Goal: Task Accomplishment & Management: Manage account settings

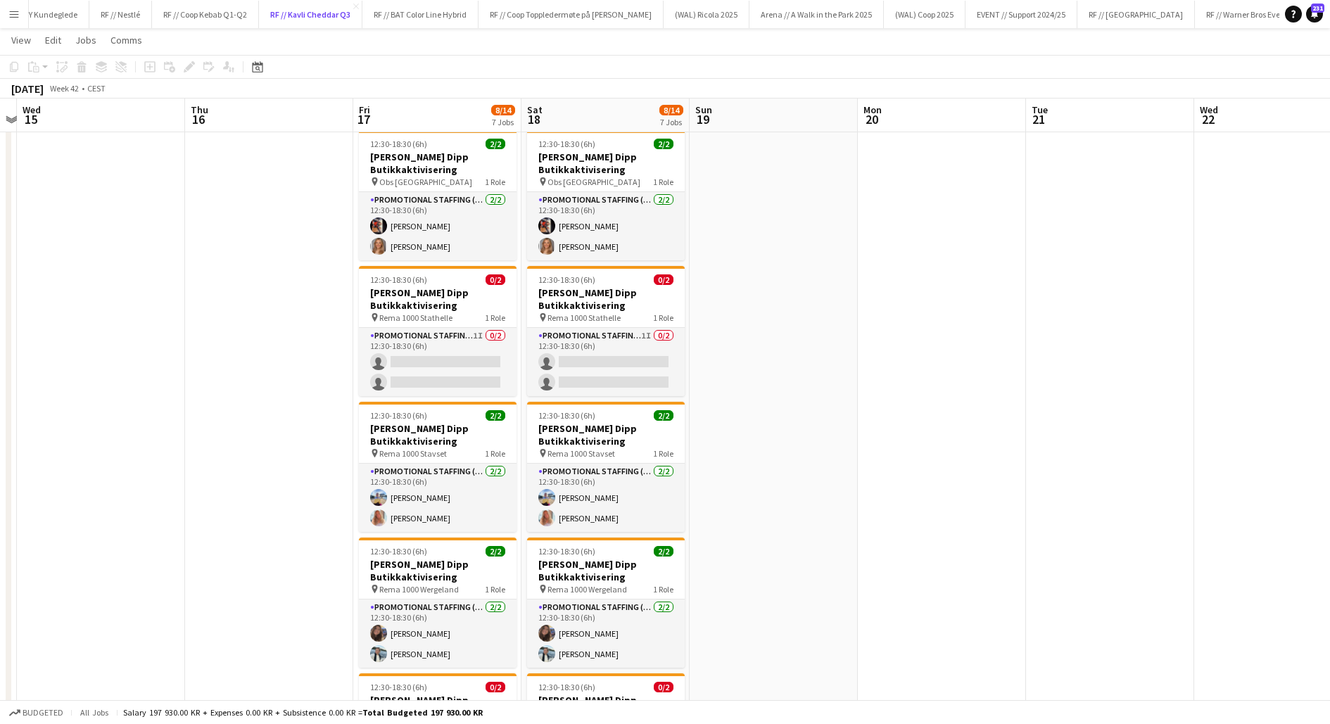
scroll to position [307, 0]
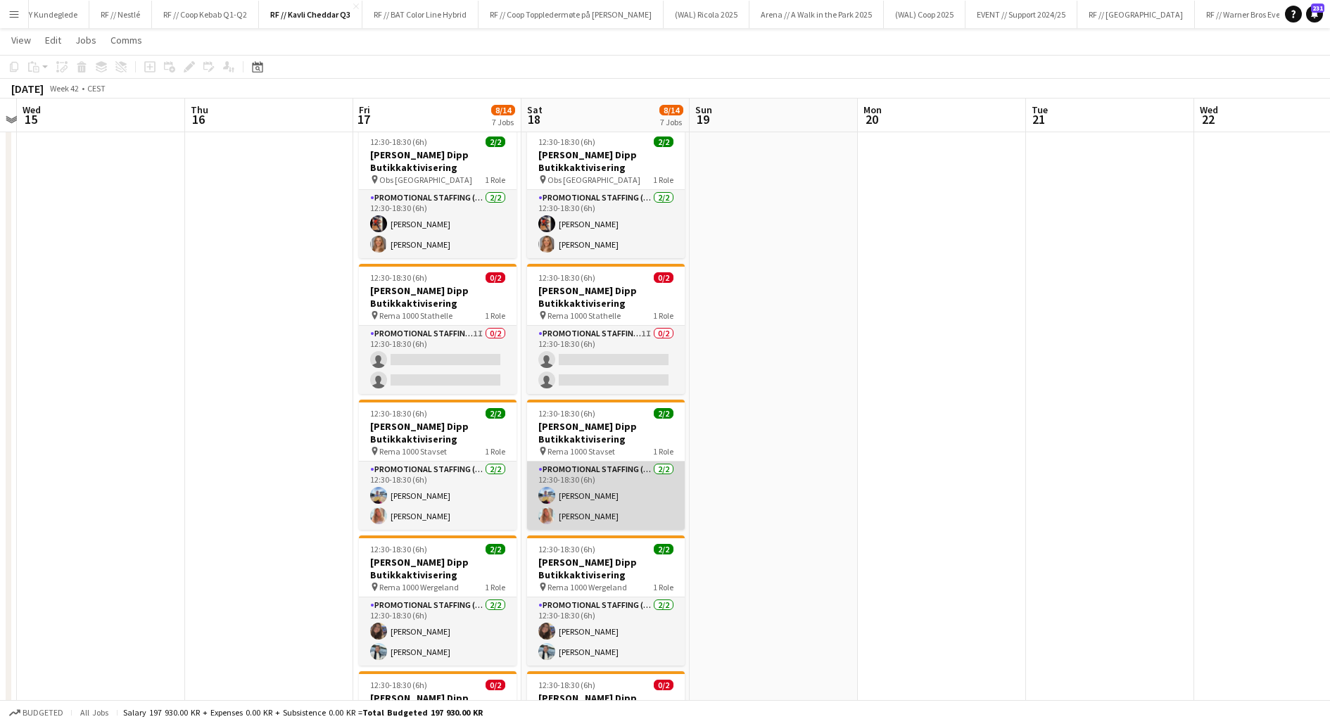
click at [606, 505] on app-card-role "Promotional Staffing (Promotional Staff) [DATE] 12:30-18:30 (6h) [PERSON_NAME]" at bounding box center [606, 496] width 158 height 68
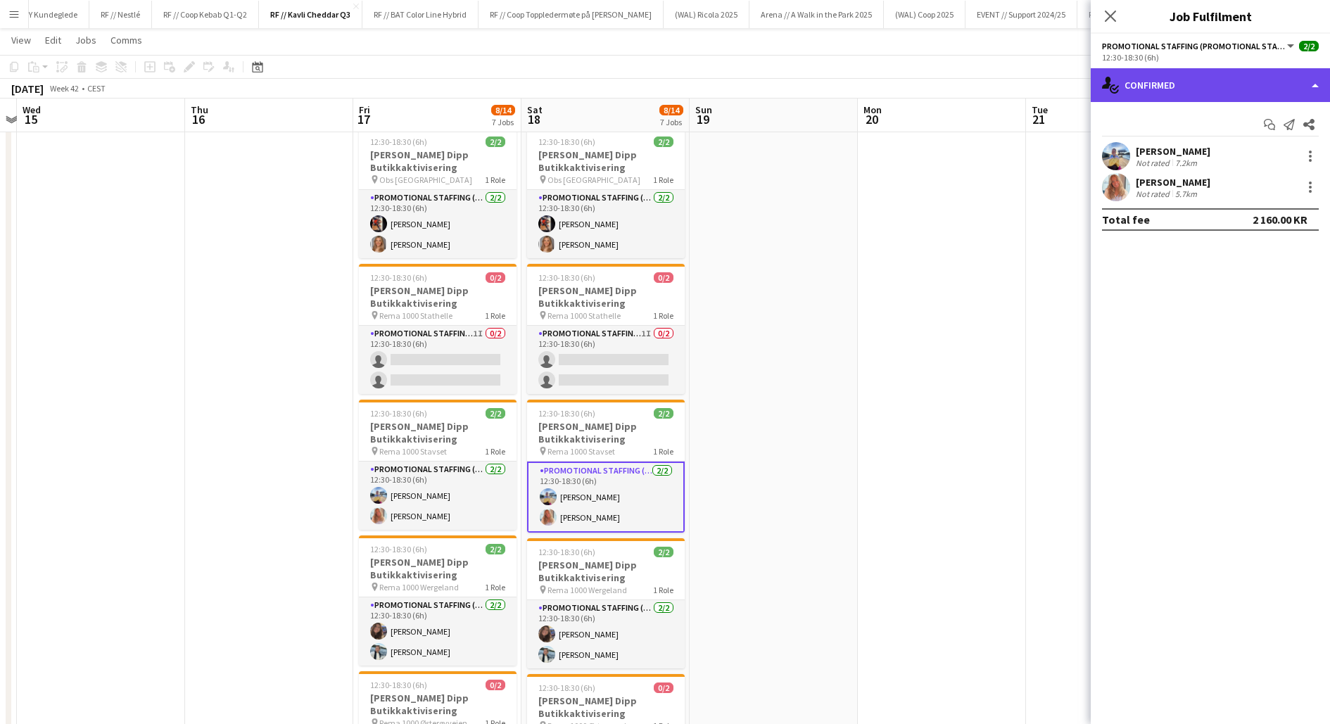
click at [1139, 87] on div "single-neutral-actions-check-2 Confirmed" at bounding box center [1210, 85] width 239 height 34
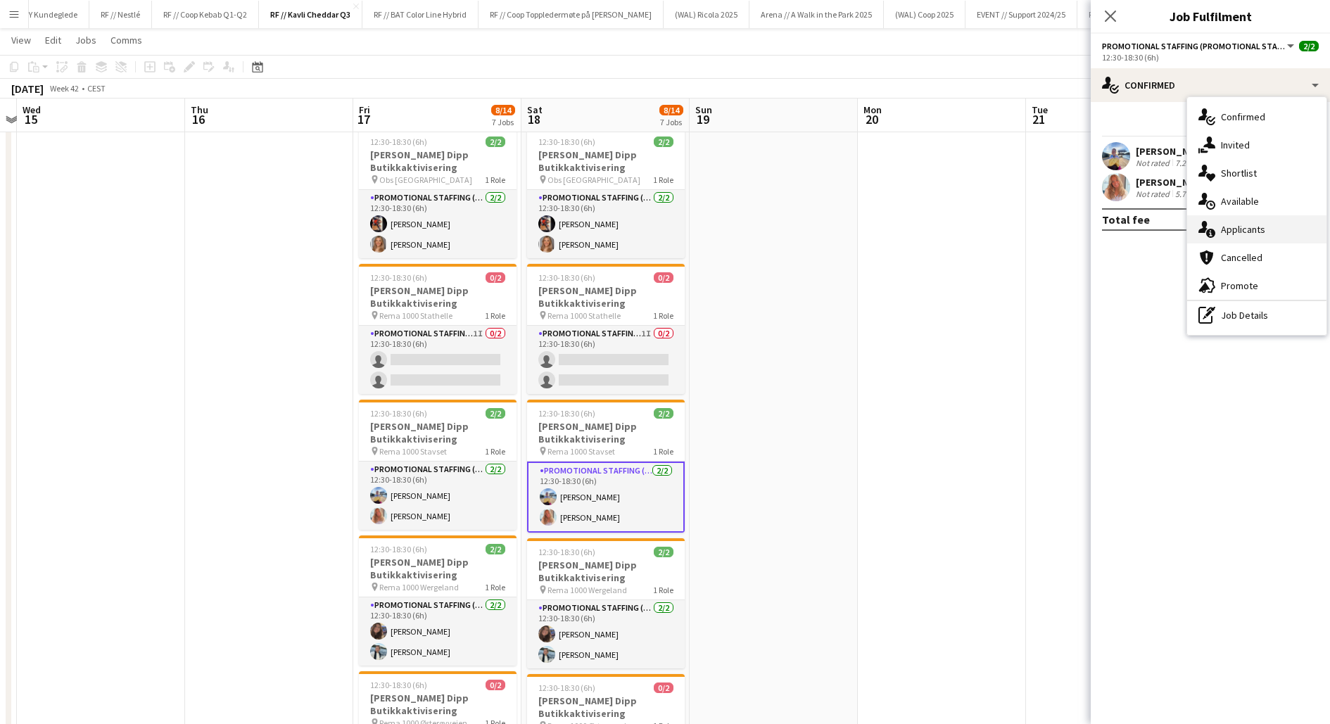
click at [1226, 232] on span "Applicants" at bounding box center [1243, 229] width 44 height 13
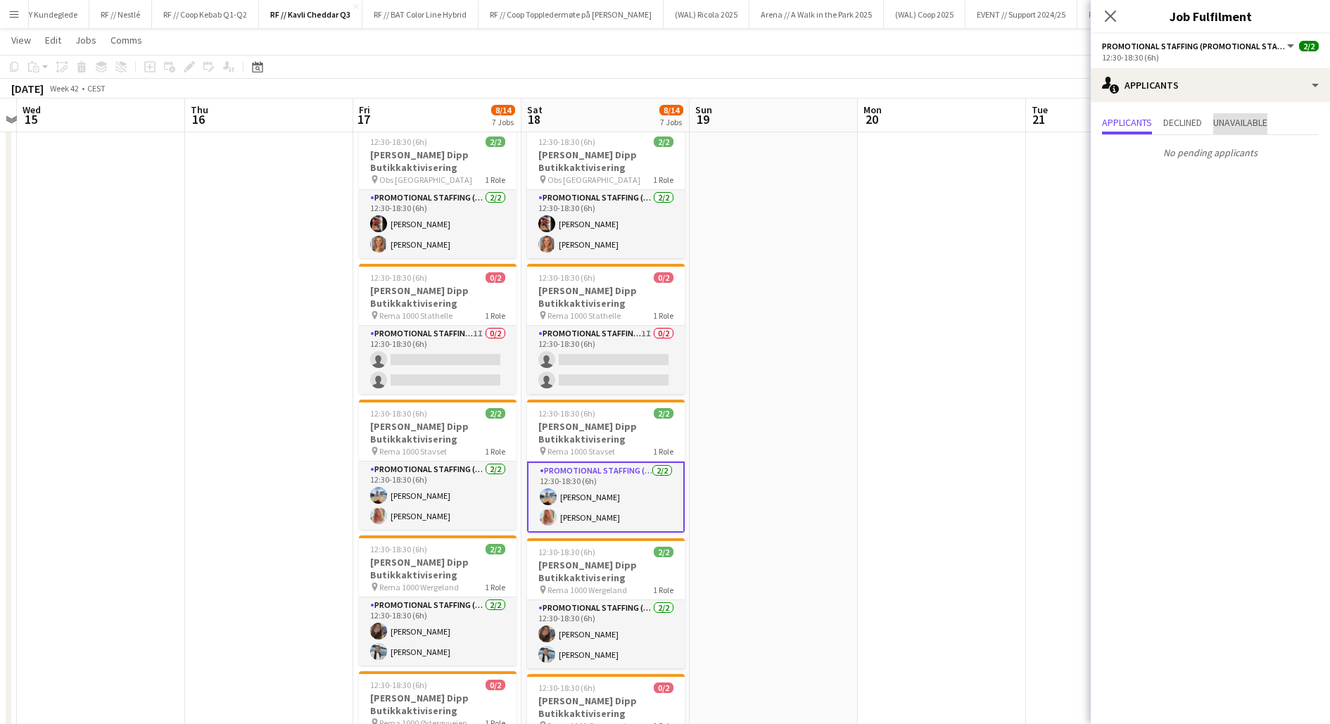
click at [1226, 122] on span "Unavailable" at bounding box center [1240, 123] width 54 height 10
click at [1186, 122] on span "Declined" at bounding box center [1182, 123] width 39 height 10
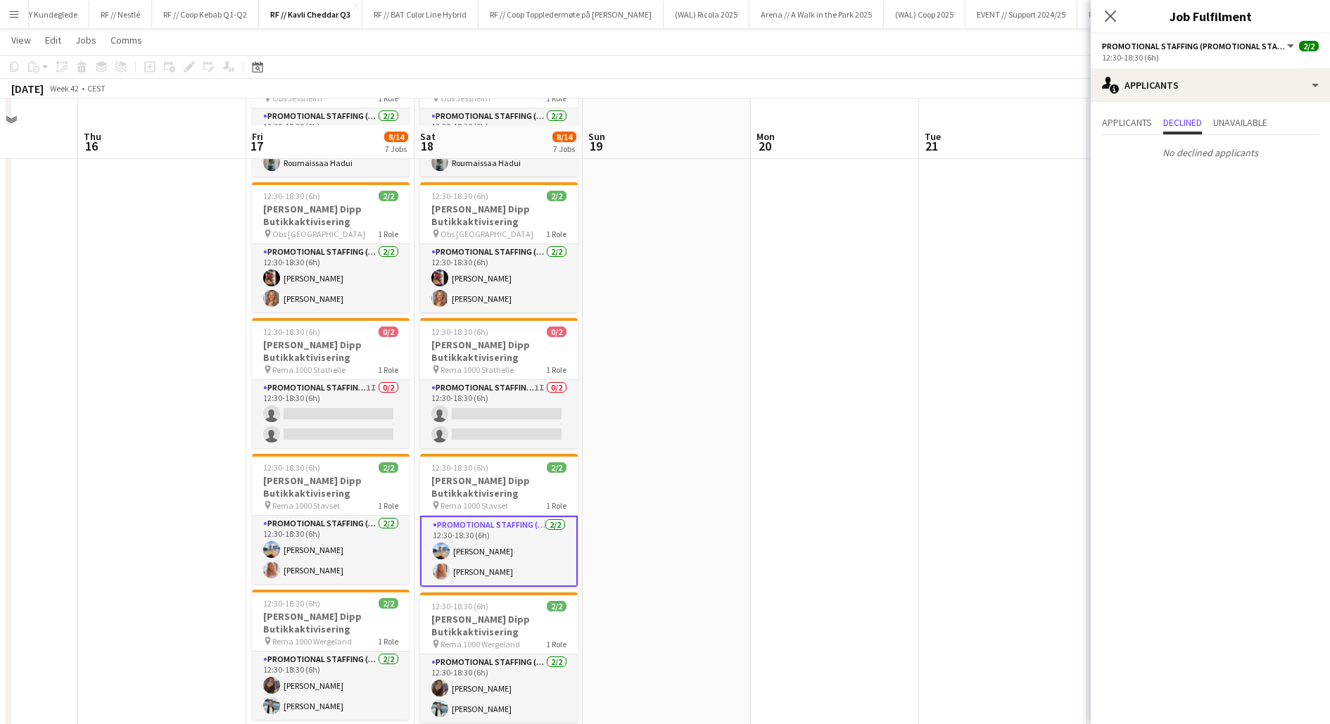
scroll to position [293, 0]
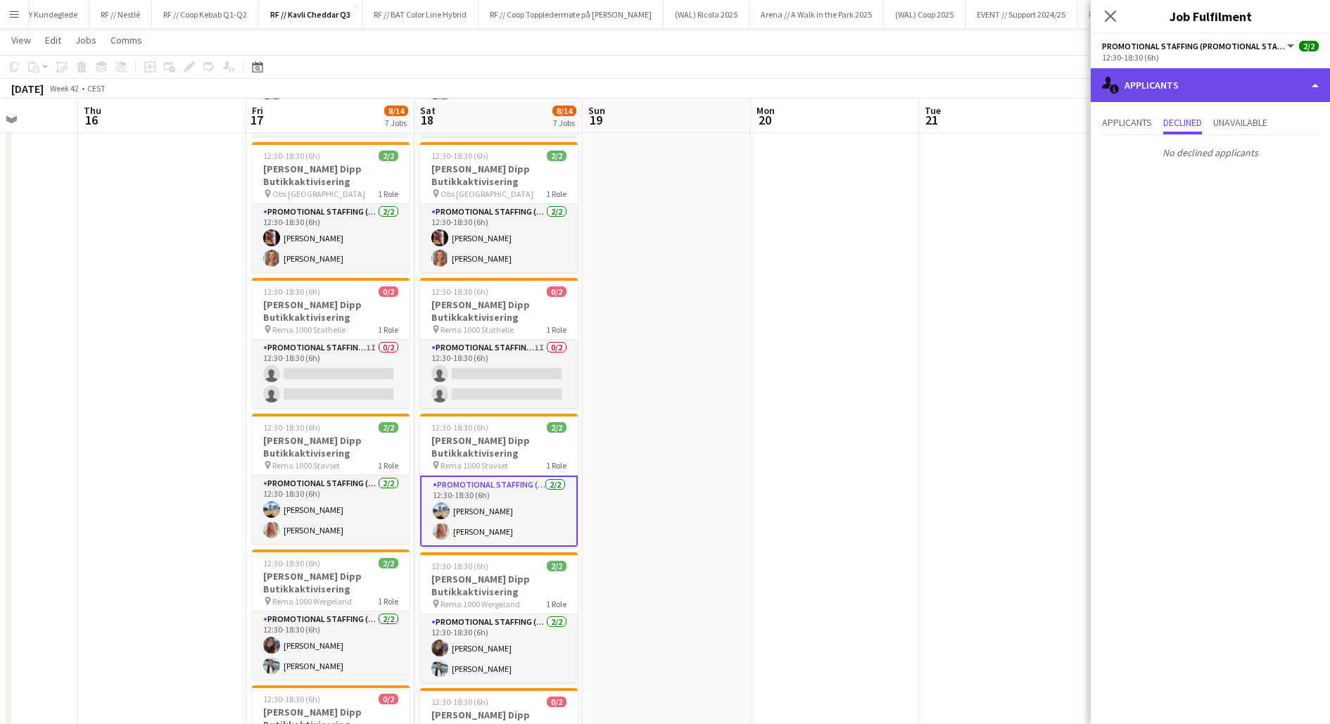
click at [1121, 87] on div "single-neutral-actions-information Applicants" at bounding box center [1210, 85] width 239 height 34
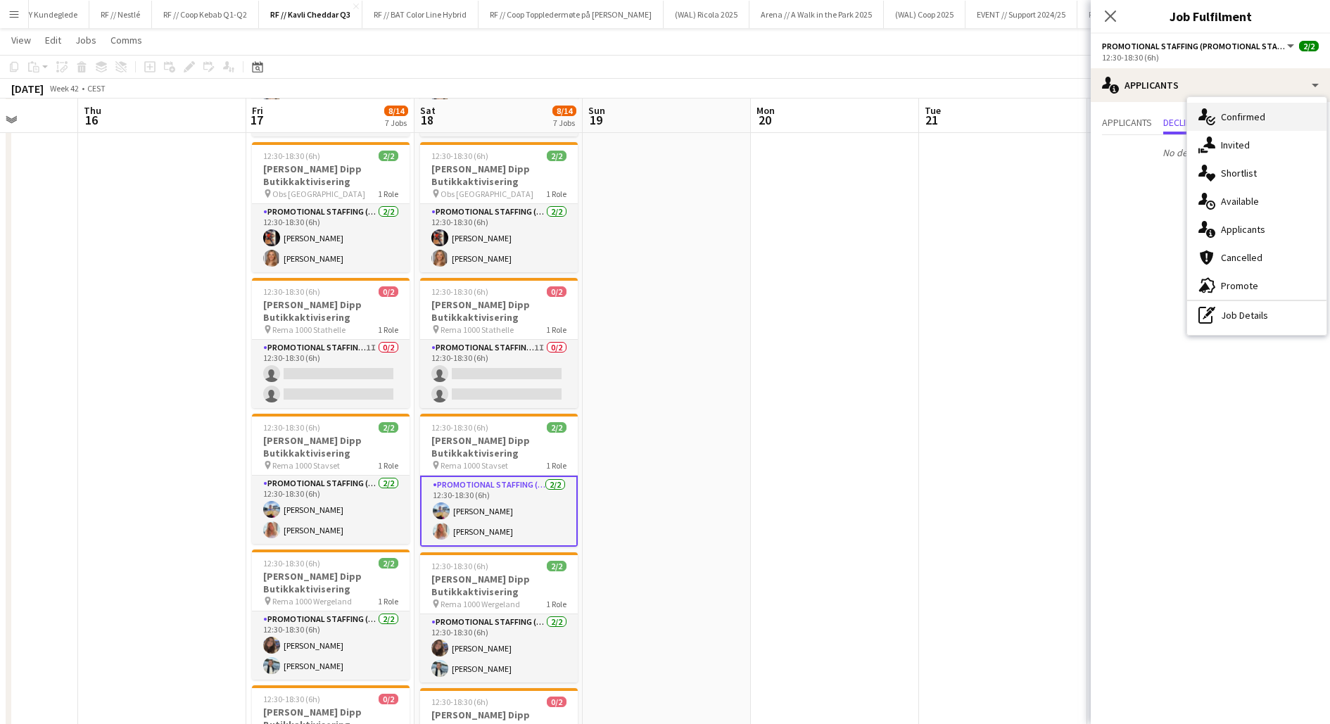
click at [1222, 110] on span "Confirmed" at bounding box center [1243, 116] width 44 height 13
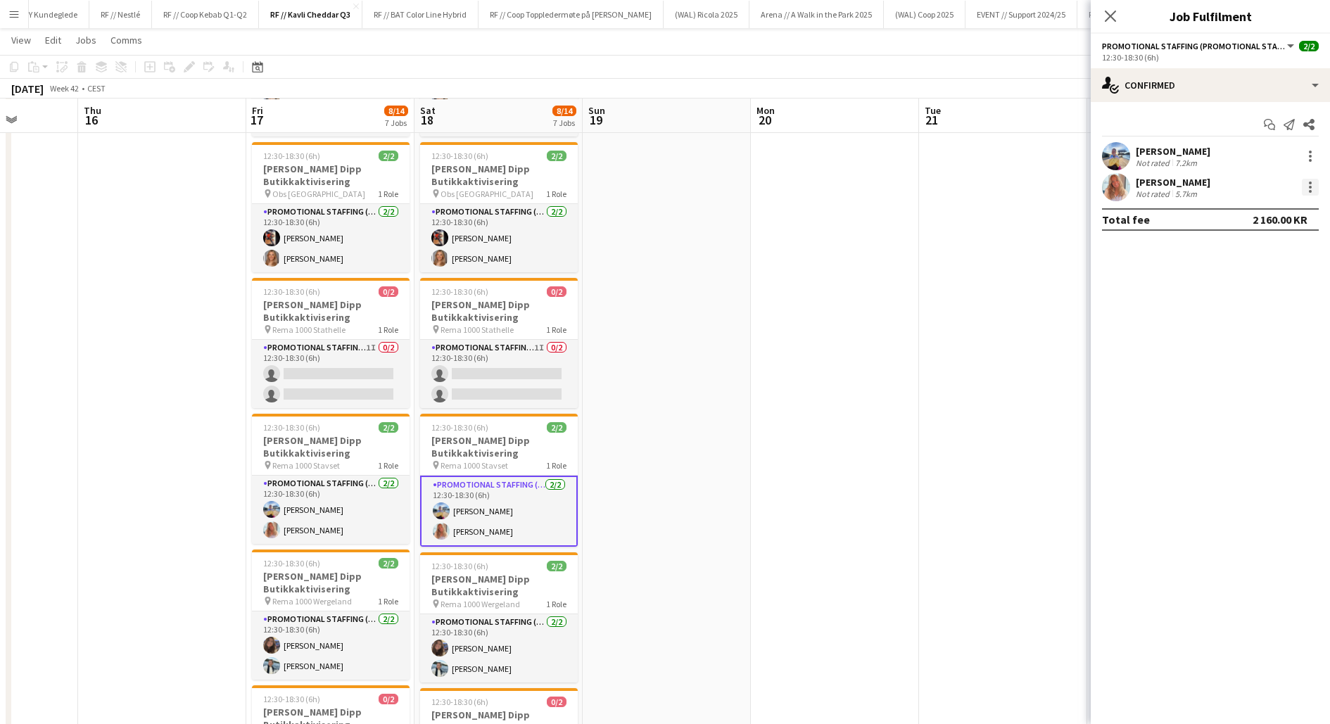
click at [1313, 187] on div at bounding box center [1310, 187] width 17 height 17
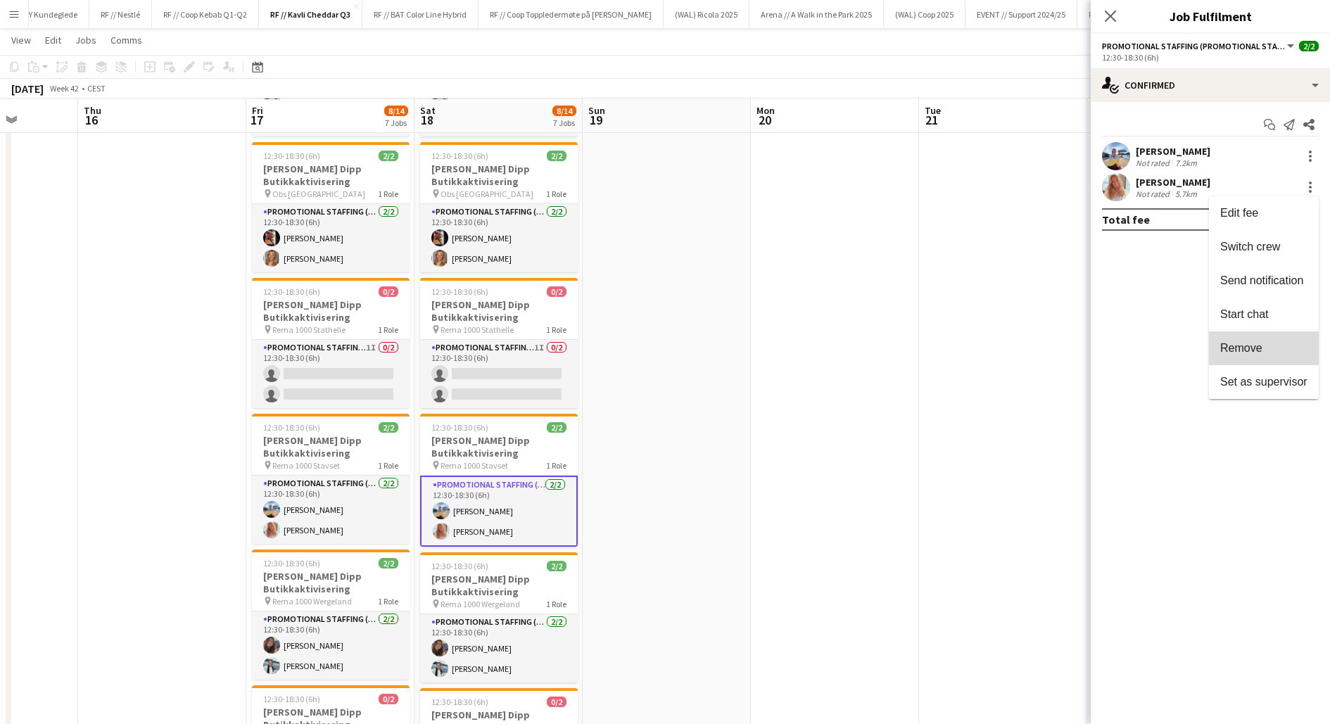
click at [1267, 344] on span "Remove" at bounding box center [1263, 348] width 87 height 13
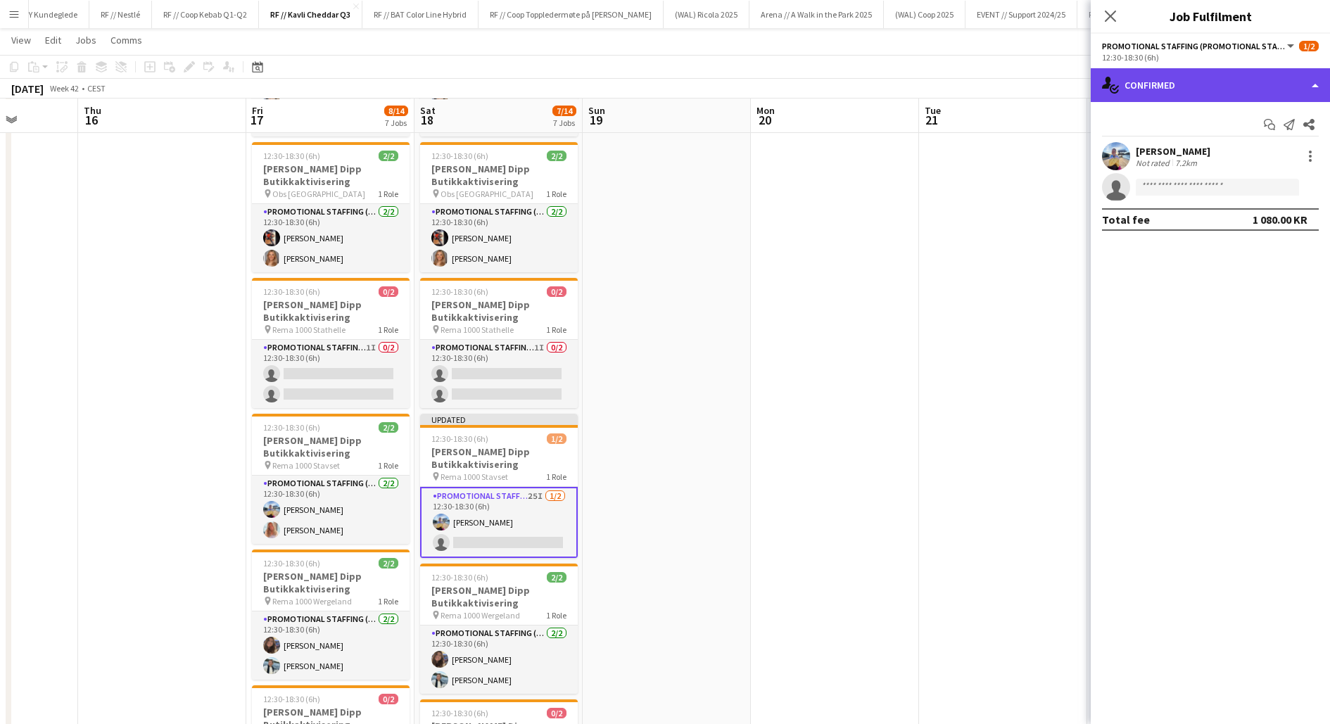
click at [1160, 91] on div "single-neutral-actions-check-2 Confirmed" at bounding box center [1210, 85] width 239 height 34
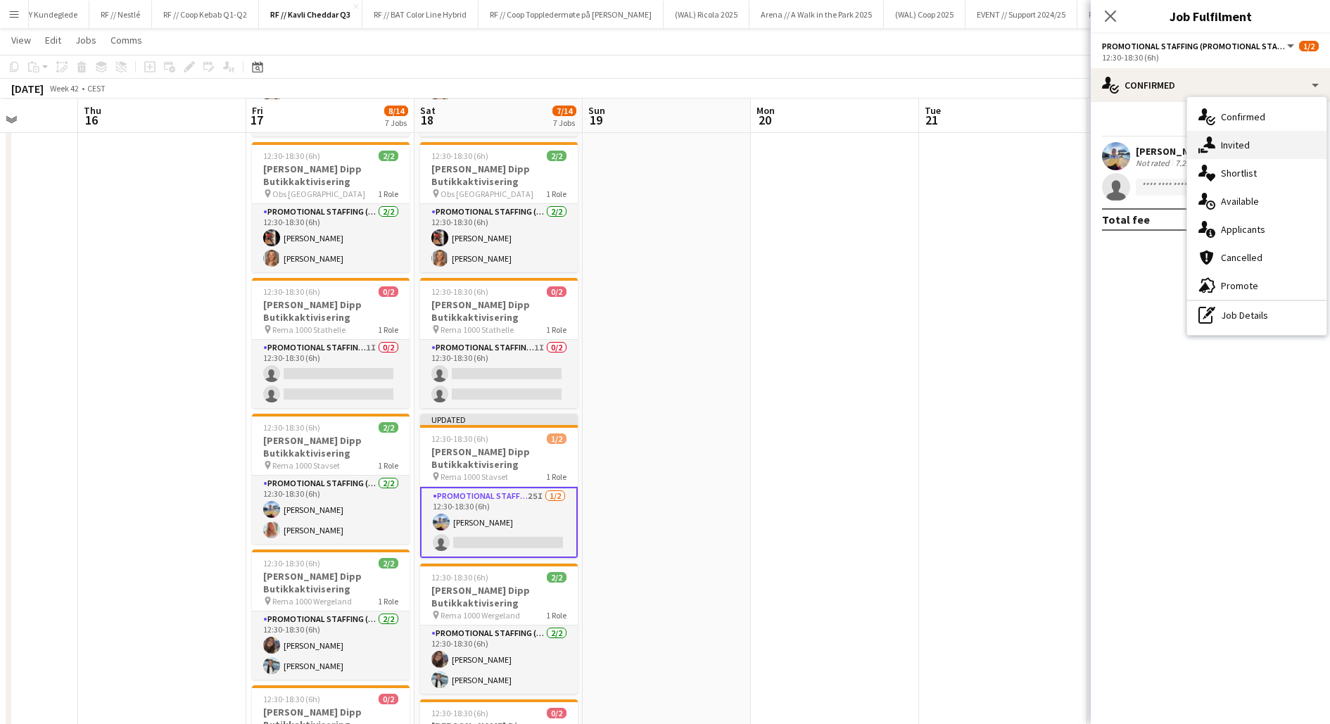
click at [1224, 142] on span "Invited" at bounding box center [1235, 145] width 29 height 13
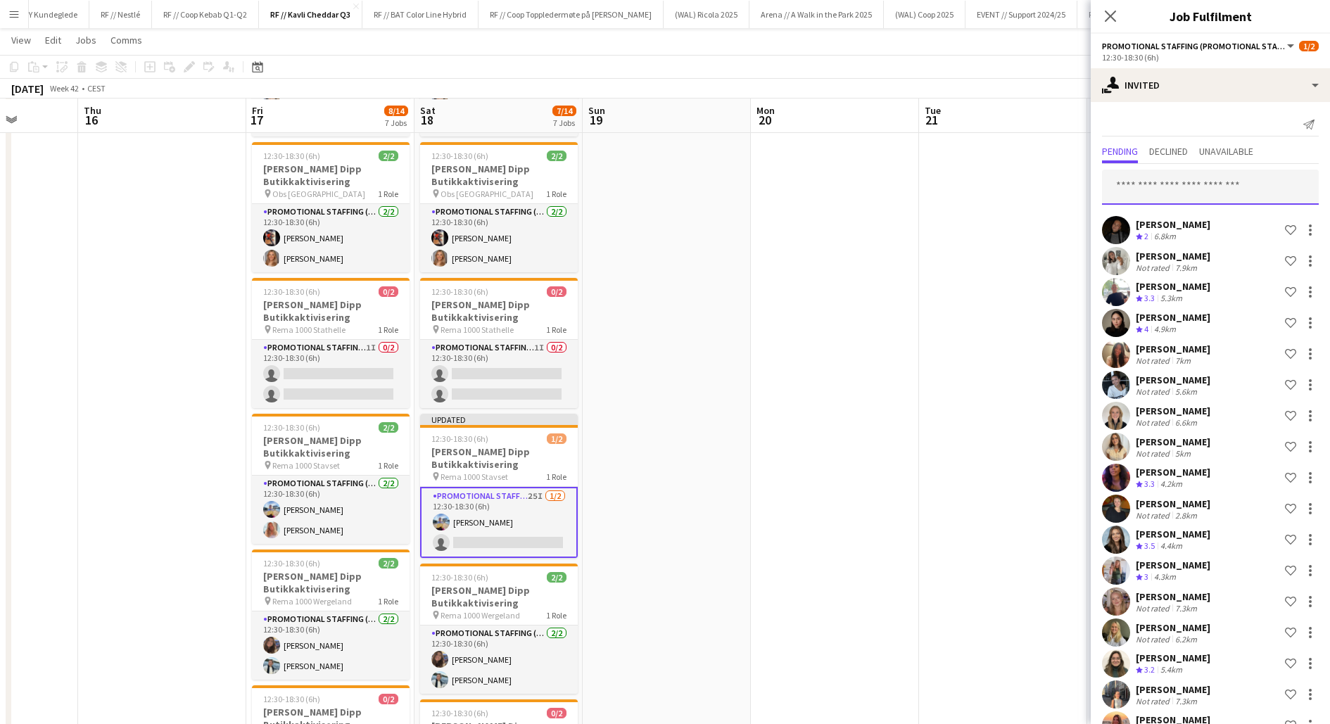
click at [1178, 182] on input "text" at bounding box center [1210, 187] width 217 height 35
click at [1198, 227] on div "[PERSON_NAME]" at bounding box center [1173, 224] width 75 height 13
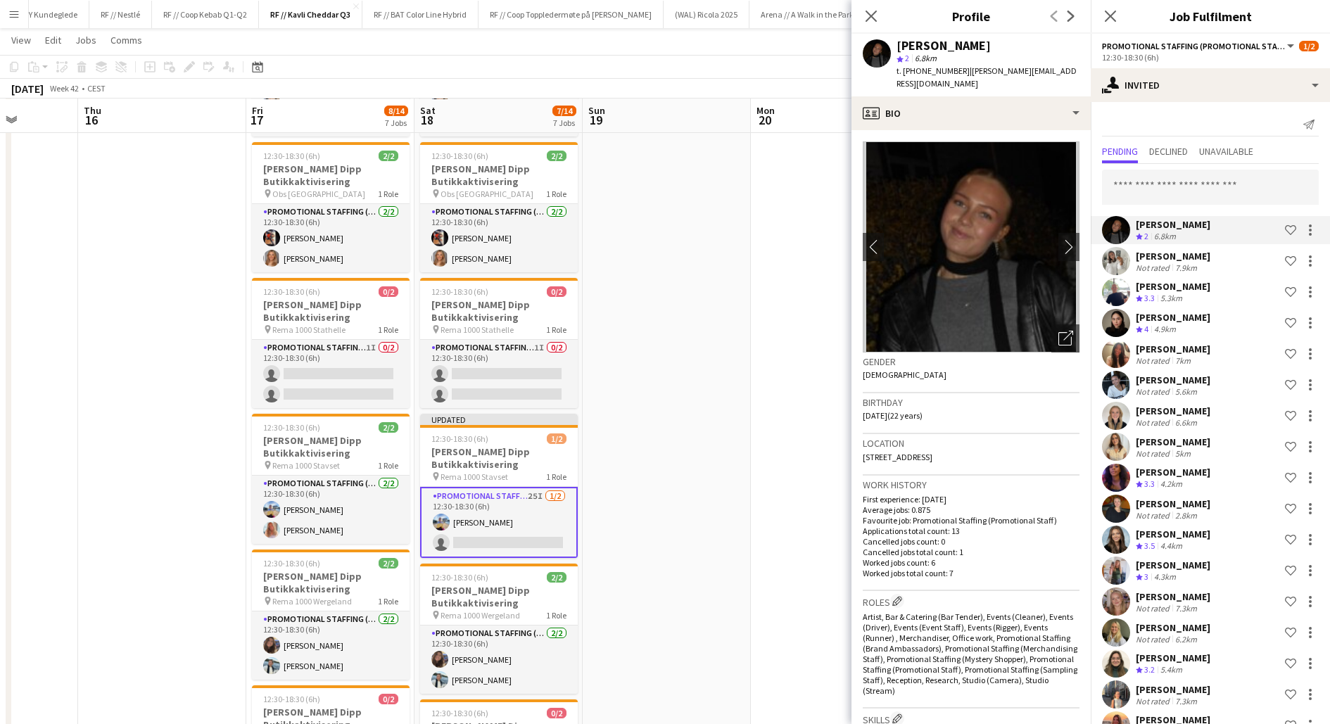
click at [1198, 227] on div "[PERSON_NAME]" at bounding box center [1173, 224] width 75 height 13
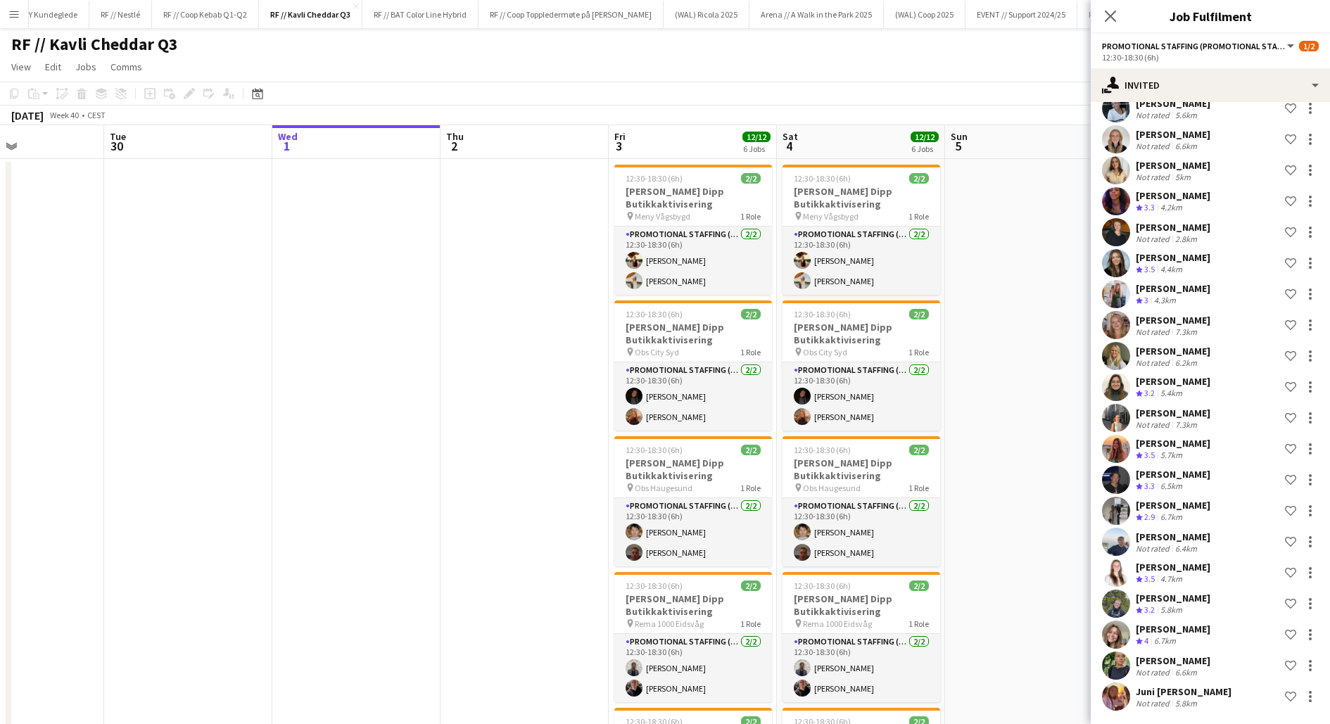
scroll to position [0, 412]
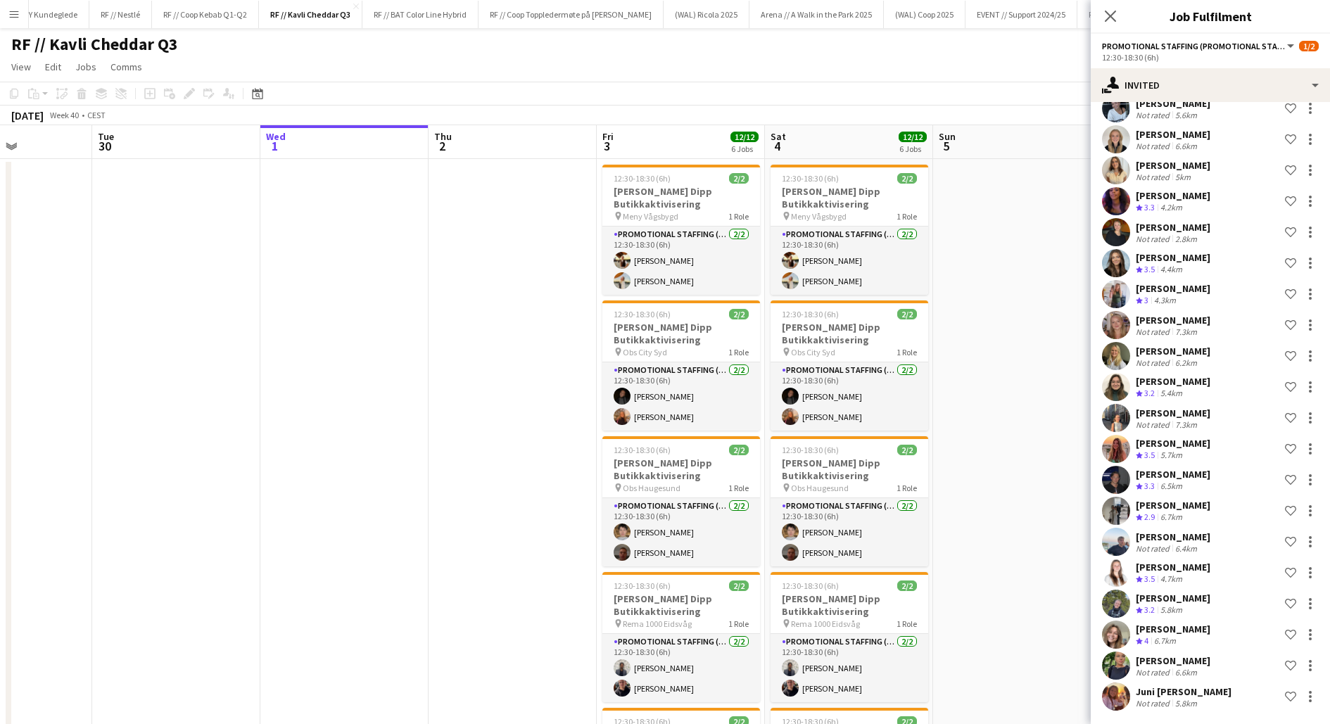
click at [538, 441] on app-date-cell at bounding box center [513, 658] width 168 height 998
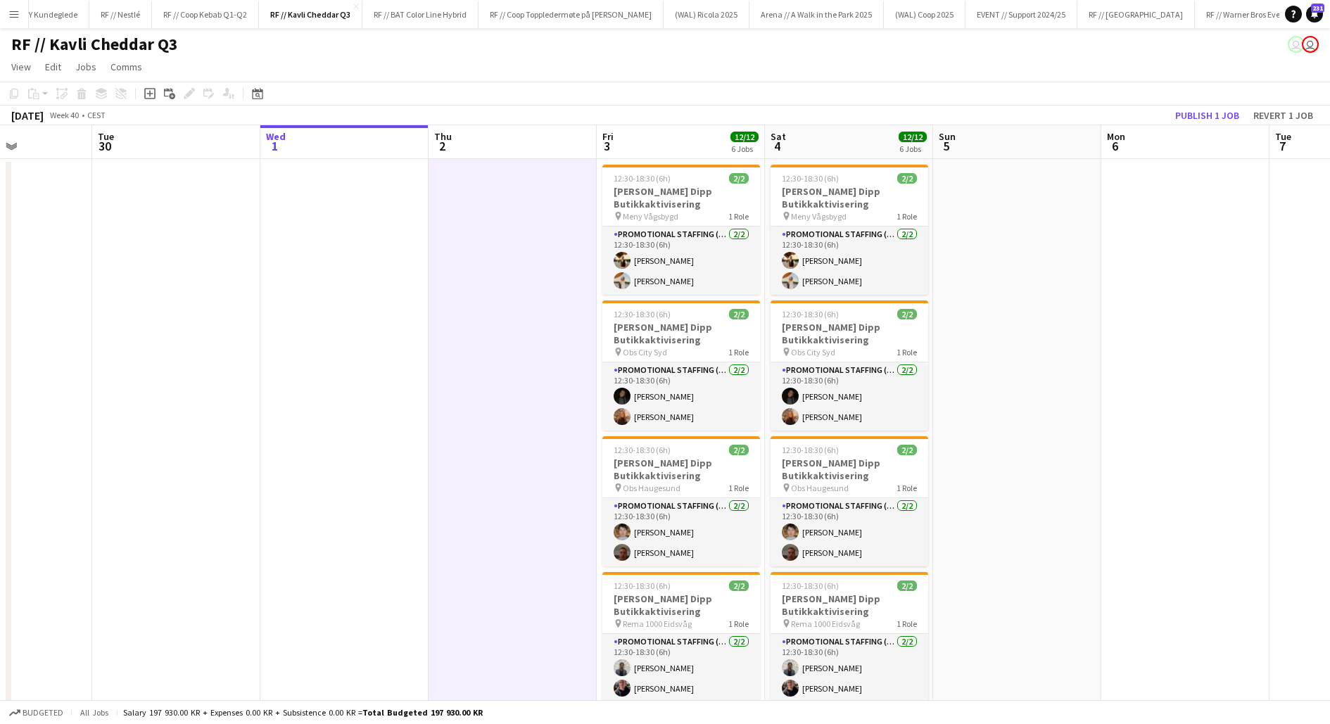
click at [538, 441] on app-date-cell at bounding box center [513, 658] width 168 height 998
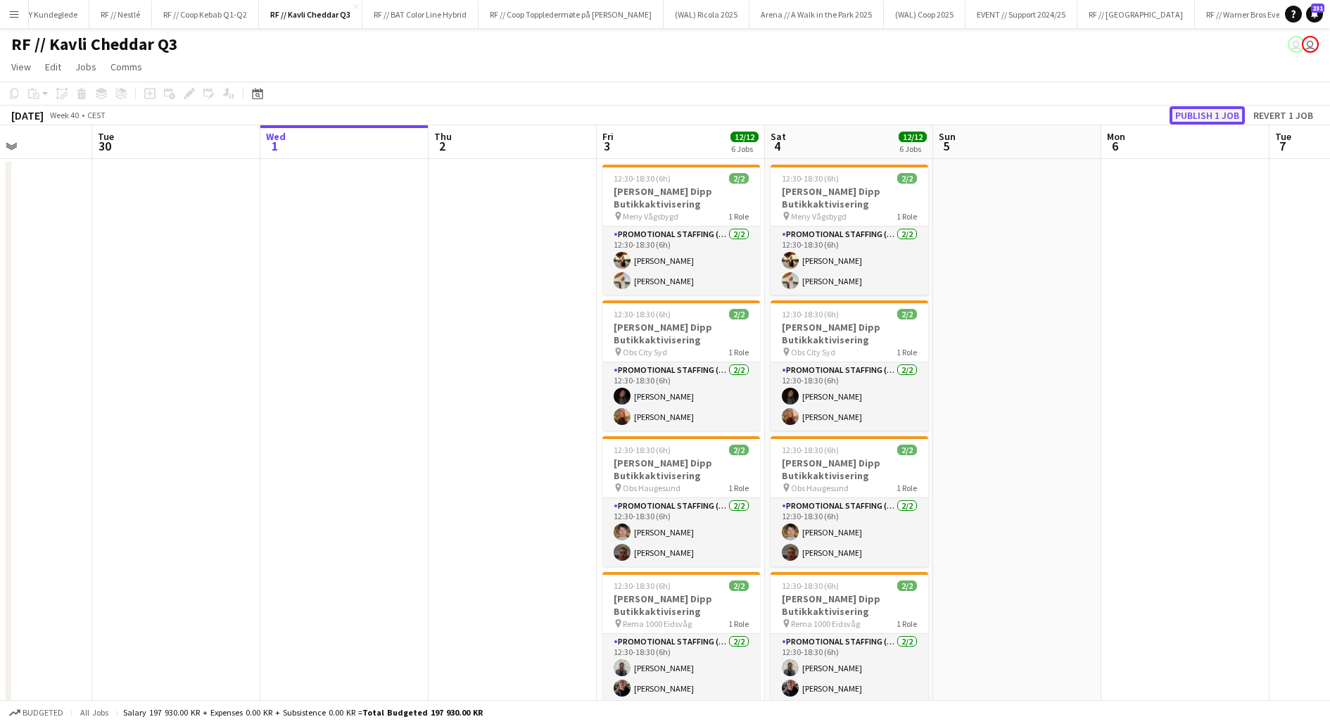
click at [1202, 117] on button "Publish 1 job" at bounding box center [1206, 115] width 75 height 18
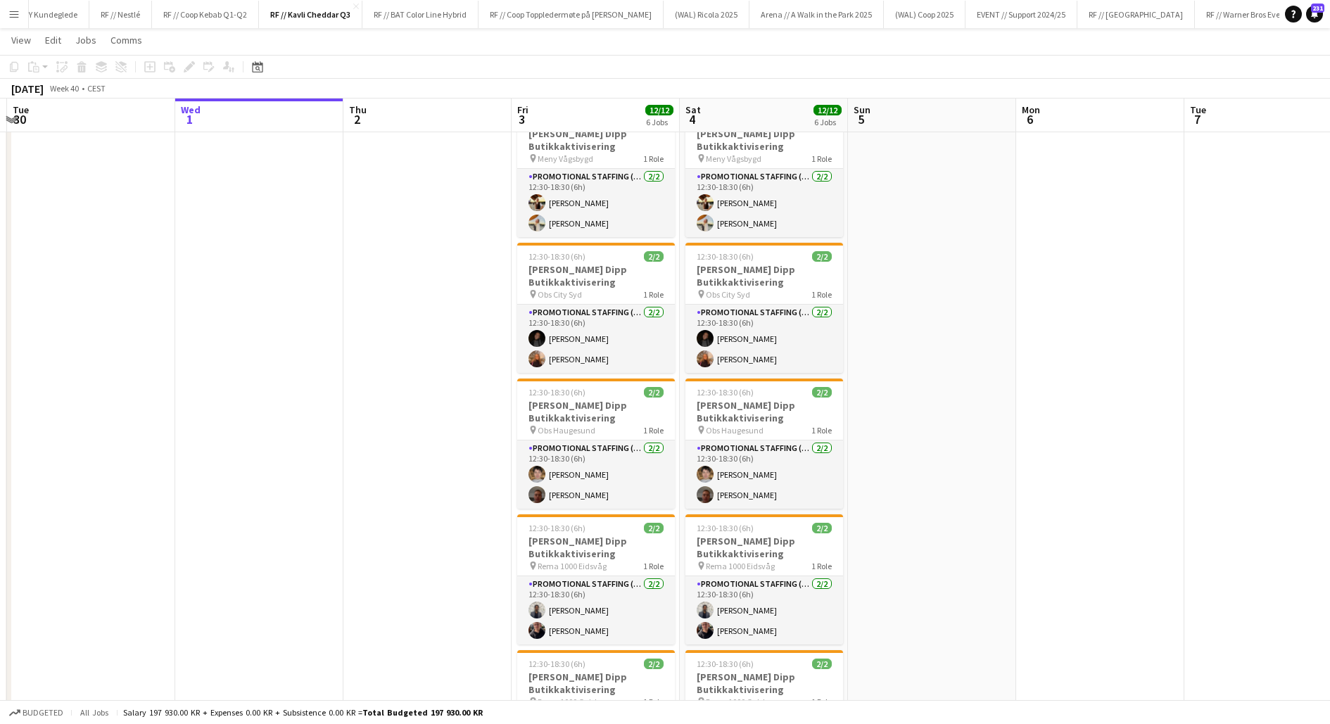
scroll to position [0, 0]
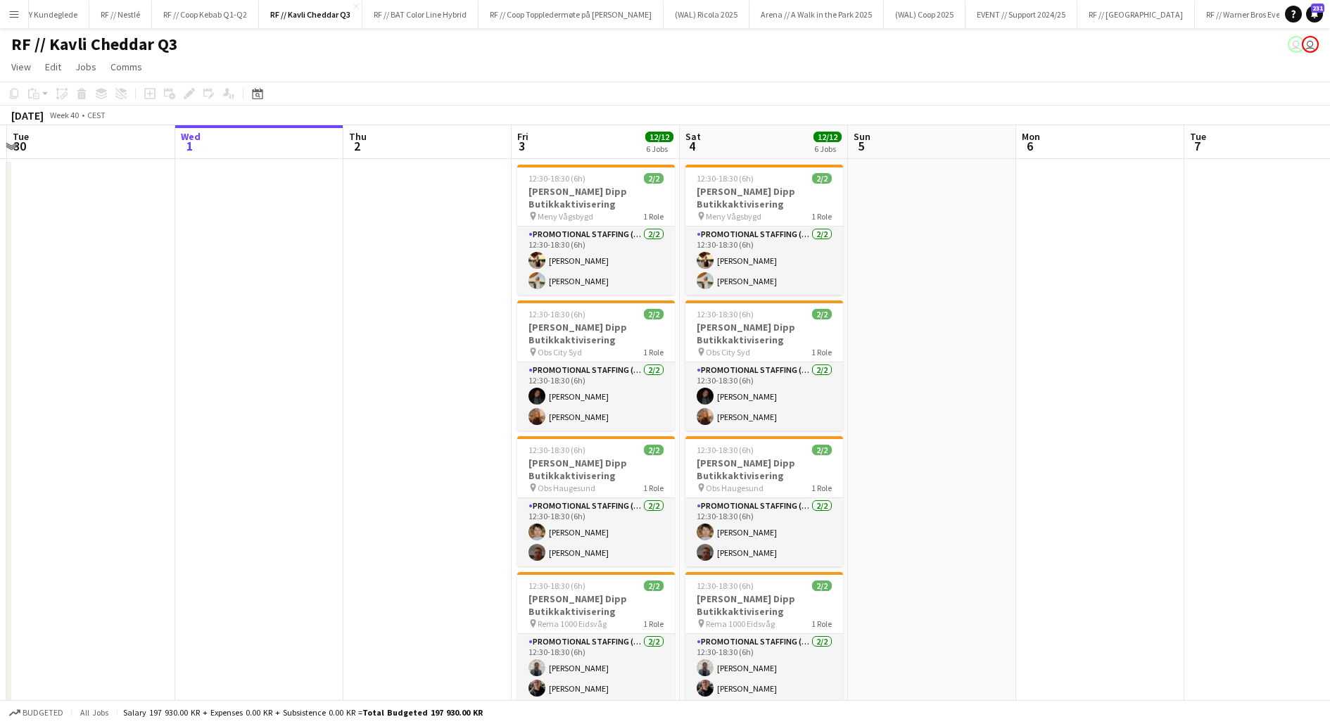
click at [422, 395] on app-date-cell at bounding box center [427, 583] width 168 height 849
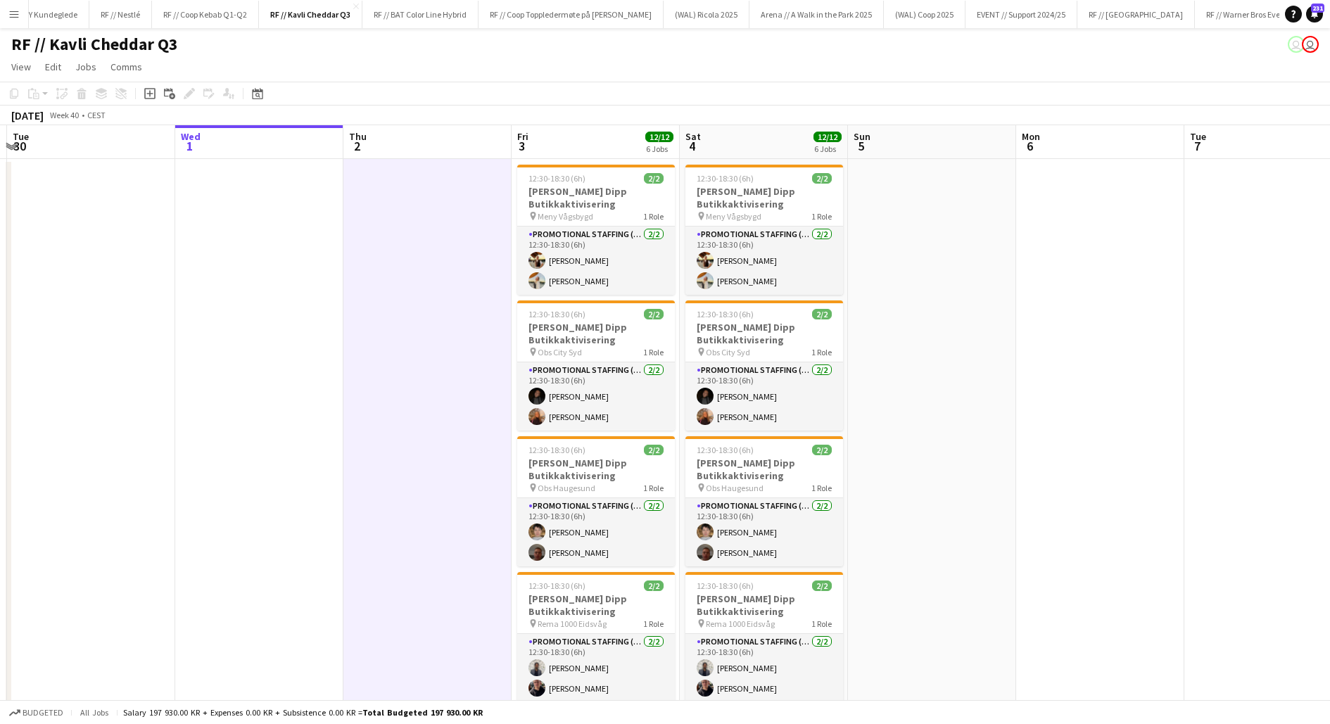
click at [422, 395] on app-date-cell at bounding box center [427, 583] width 168 height 849
